Goal: Transaction & Acquisition: Purchase product/service

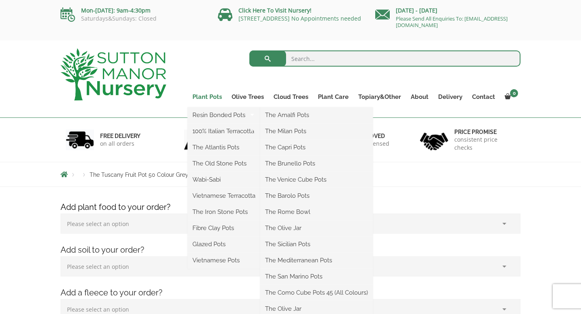
click at [207, 97] on link "Plant Pots" at bounding box center [207, 96] width 39 height 11
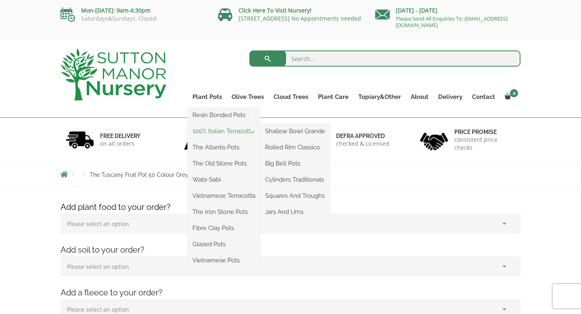
click at [220, 131] on link "100% Italian Terracotta" at bounding box center [224, 131] width 73 height 12
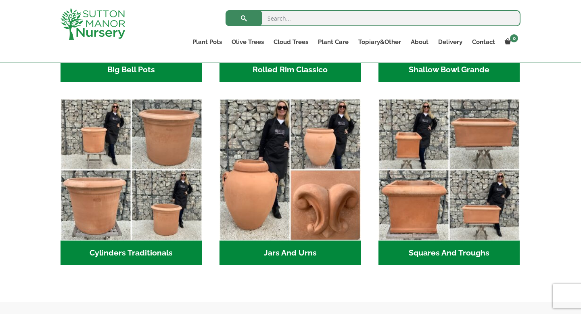
scroll to position [379, 0]
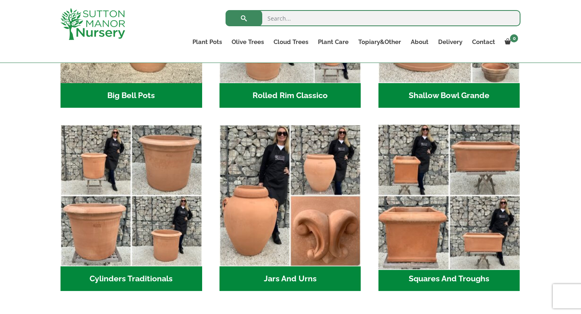
click at [436, 214] on img "Visit product category Squares And Troughs" at bounding box center [449, 195] width 148 height 148
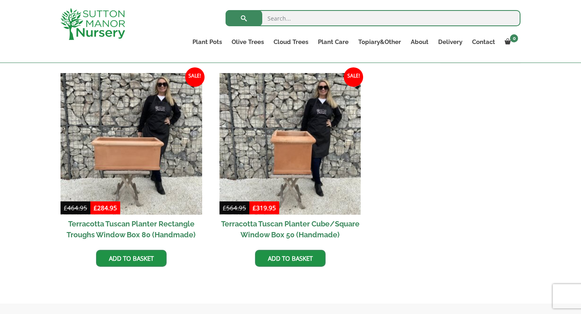
scroll to position [352, 0]
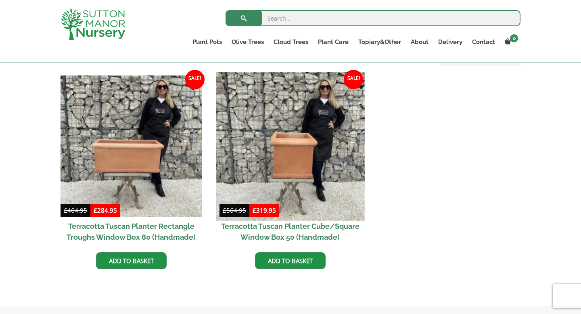
click at [330, 148] on img at bounding box center [290, 146] width 148 height 148
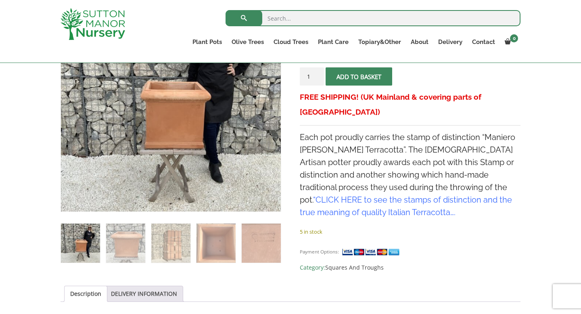
scroll to position [94, 0]
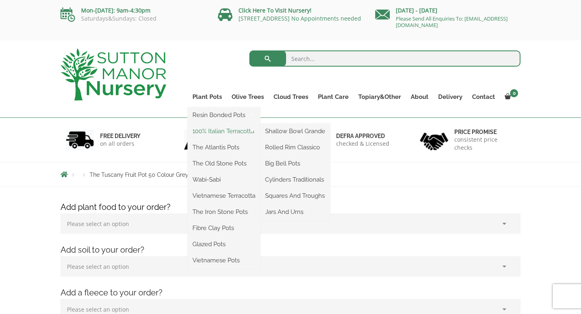
click at [214, 130] on link "100% Italian Terracotta" at bounding box center [224, 131] width 73 height 12
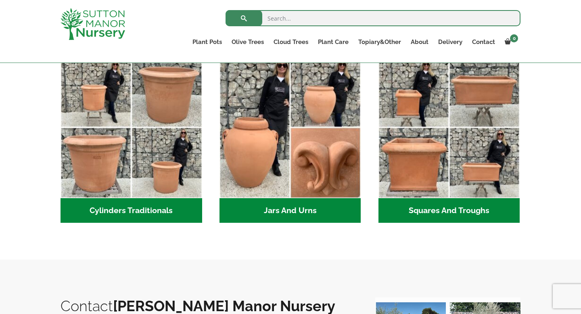
scroll to position [480, 0]
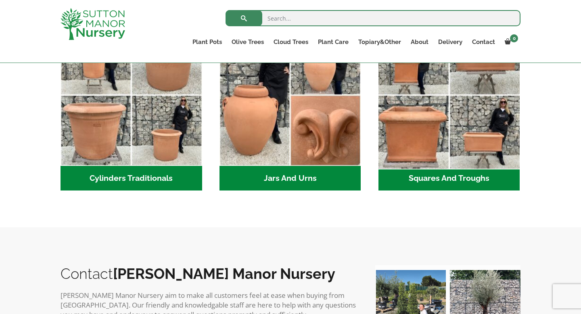
click at [469, 109] on img "Visit product category Squares And Troughs" at bounding box center [449, 95] width 148 height 148
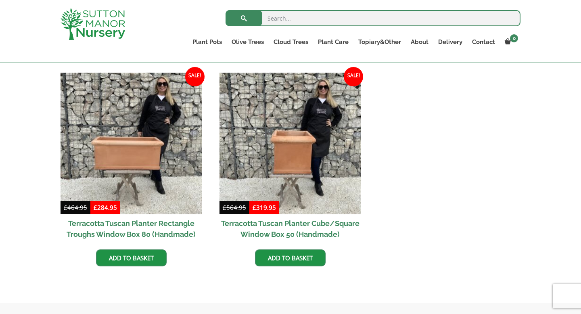
scroll to position [362, 0]
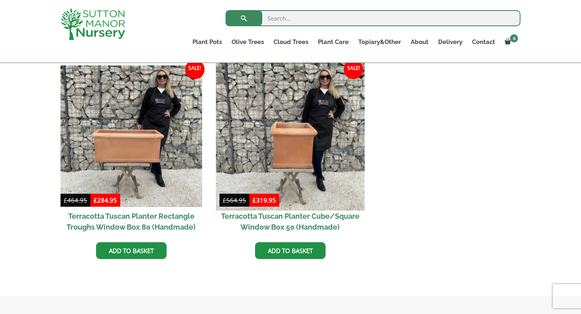
click at [286, 144] on img at bounding box center [290, 136] width 148 height 148
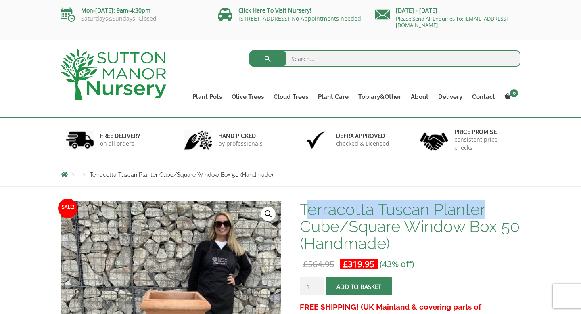
drag, startPoint x: 304, startPoint y: 209, endPoint x: 503, endPoint y: 209, distance: 198.9
click at [503, 209] on h1 "Terracotta Tuscan Planter Cube/Square Window Box 50 (Handmade)" at bounding box center [410, 226] width 221 height 51
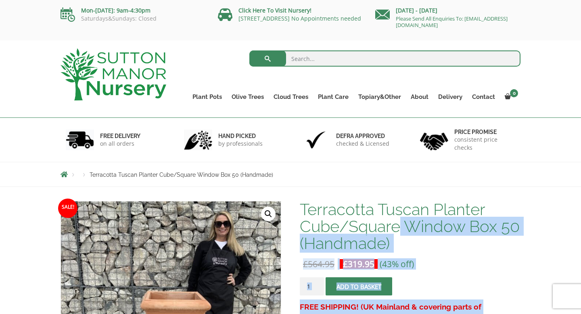
drag, startPoint x: 402, startPoint y: 229, endPoint x: 294, endPoint y: 200, distance: 112.3
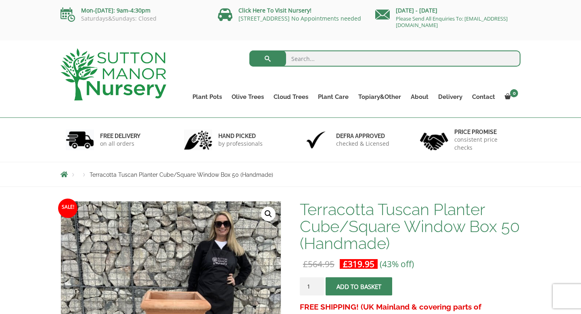
click at [370, 223] on h1 "Terracotta Tuscan Planter Cube/Square Window Box 50 (Handmade)" at bounding box center [410, 226] width 221 height 51
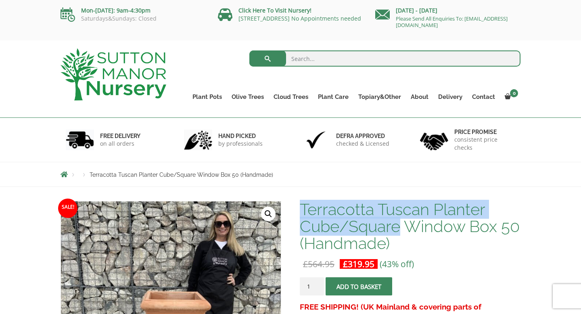
drag, startPoint x: 401, startPoint y: 227, endPoint x: 300, endPoint y: 207, distance: 102.1
click at [300, 207] on h1 "Terracotta Tuscan Planter Cube/Square Window Box 50 (Handmade)" at bounding box center [410, 226] width 221 height 51
copy h1 "Terracotta Tuscan Planter Cube/Square"
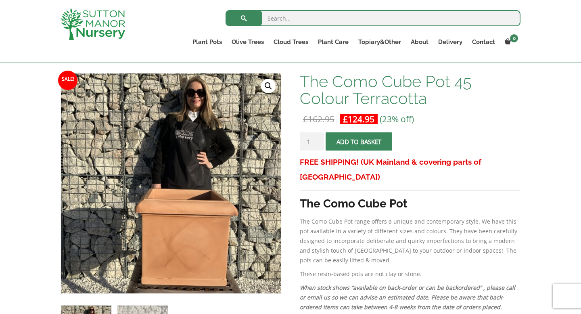
scroll to position [113, 0]
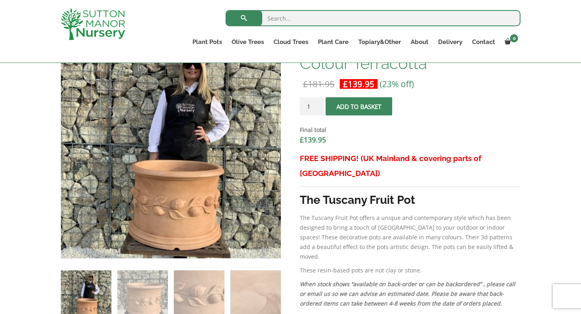
scroll to position [276, 0]
